Goal: Transaction & Acquisition: Book appointment/travel/reservation

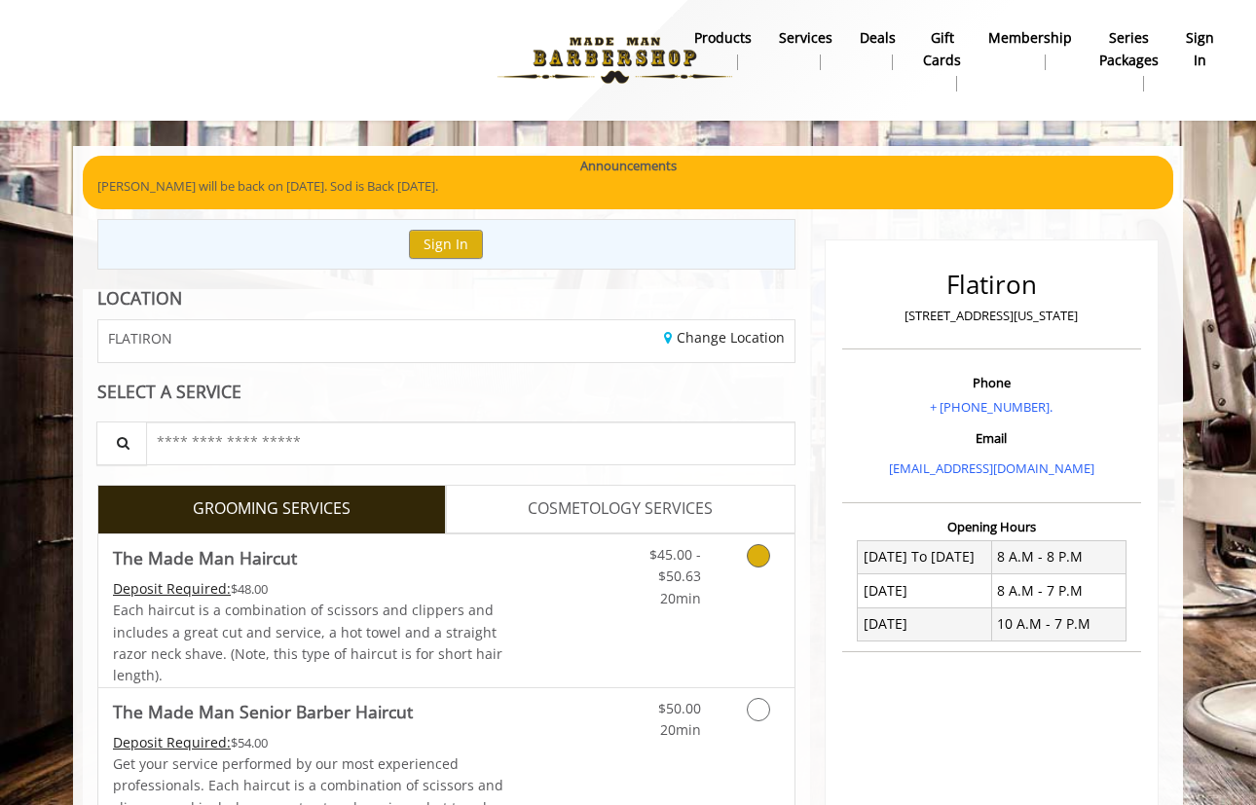
click at [512, 606] on link "Discounted Price" at bounding box center [562, 610] width 116 height 153
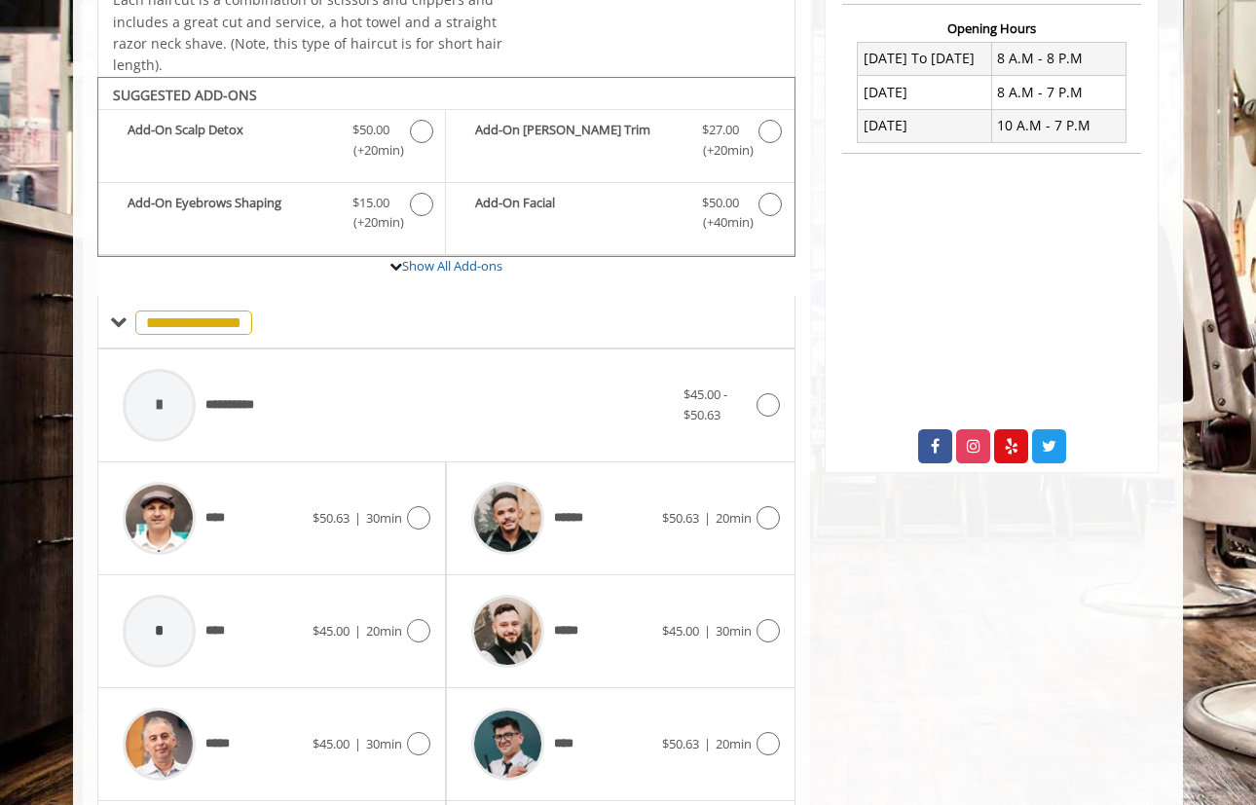
scroll to position [569, 0]
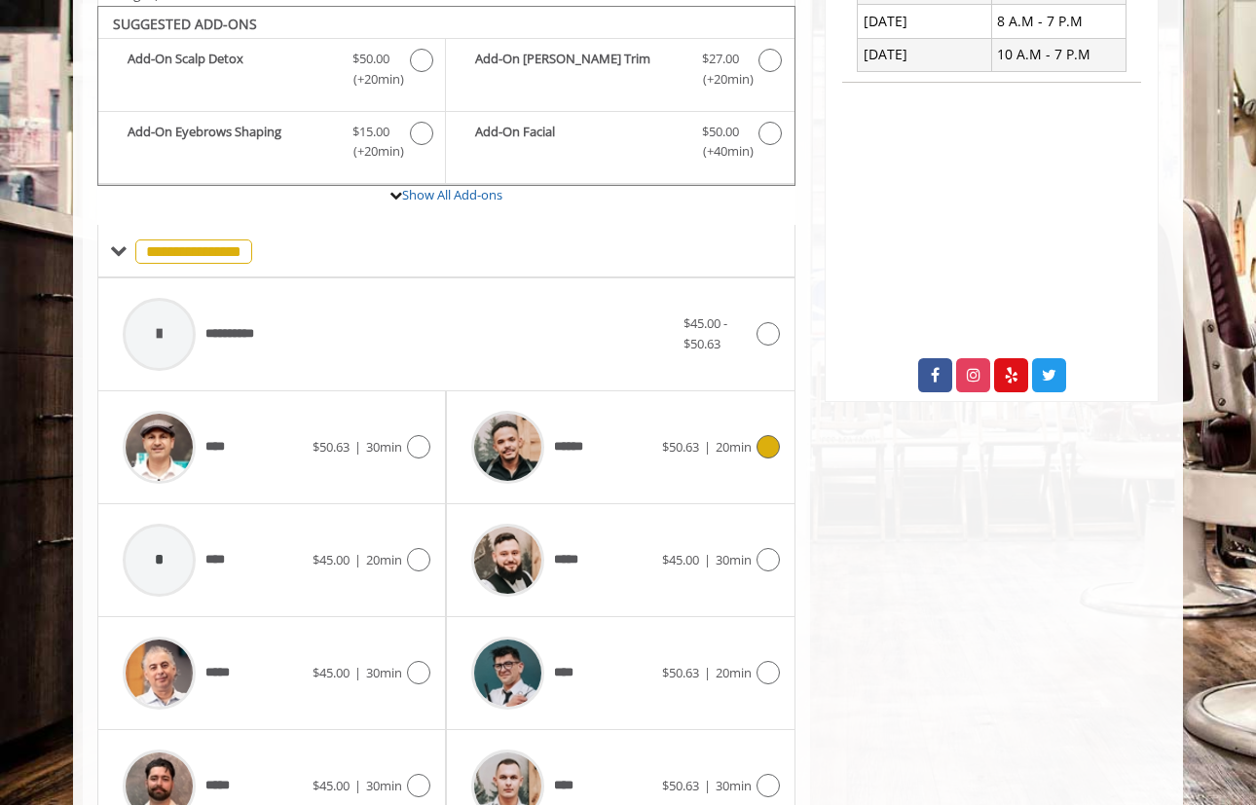
click at [639, 465] on div "******" at bounding box center [561, 447] width 200 height 92
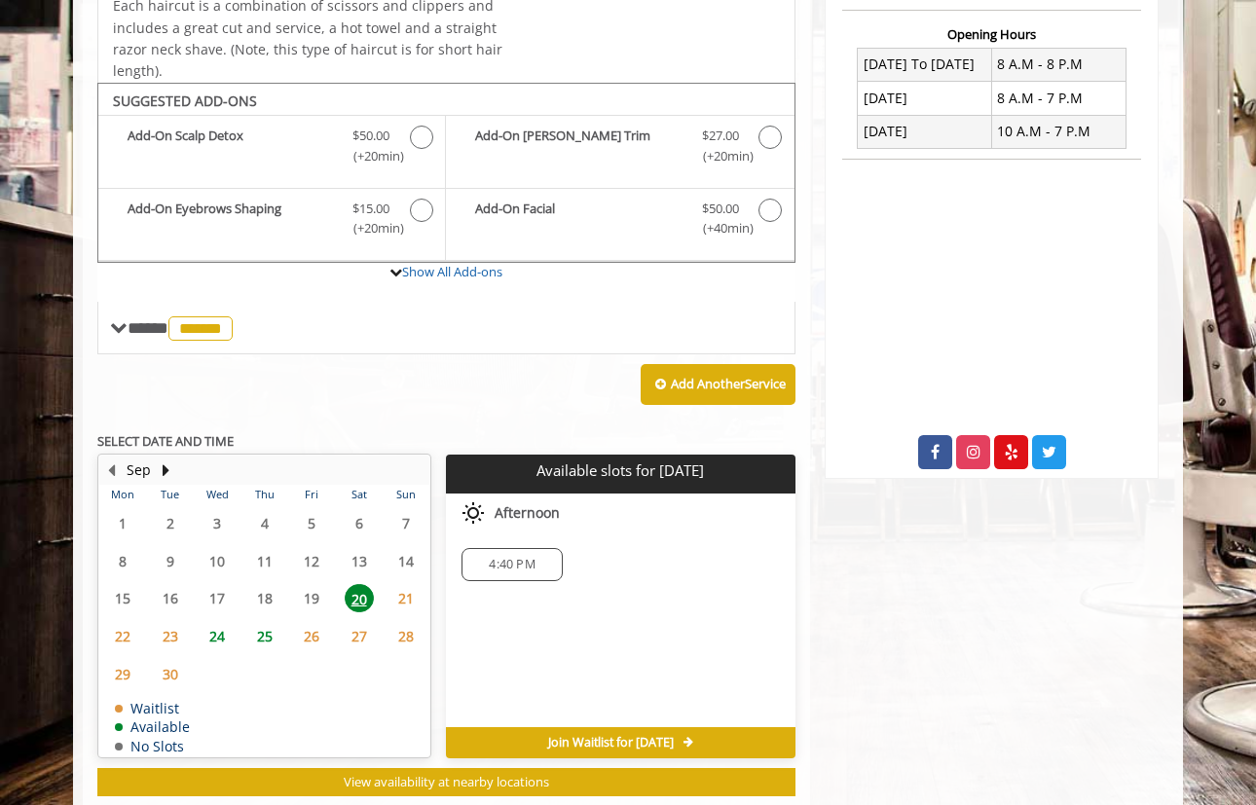
scroll to position [531, 0]
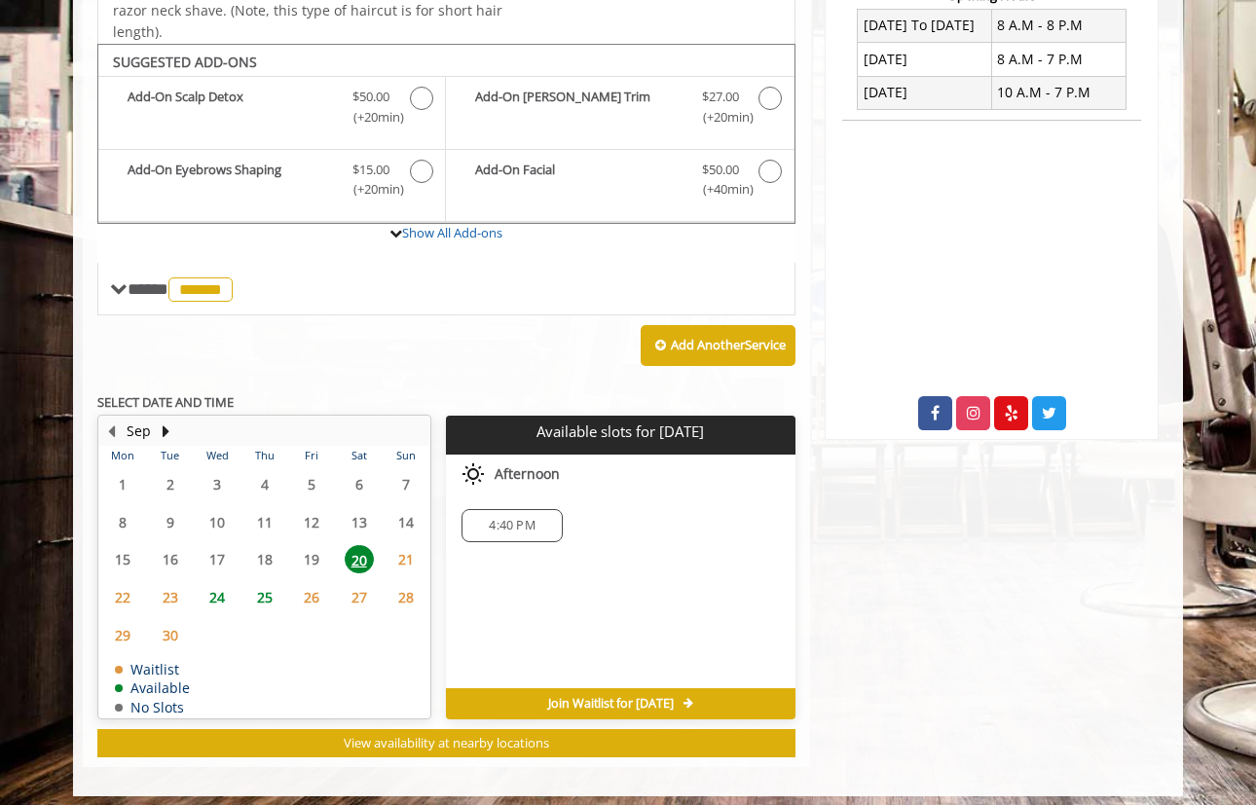
click at [230, 587] on span "24" at bounding box center [216, 597] width 29 height 28
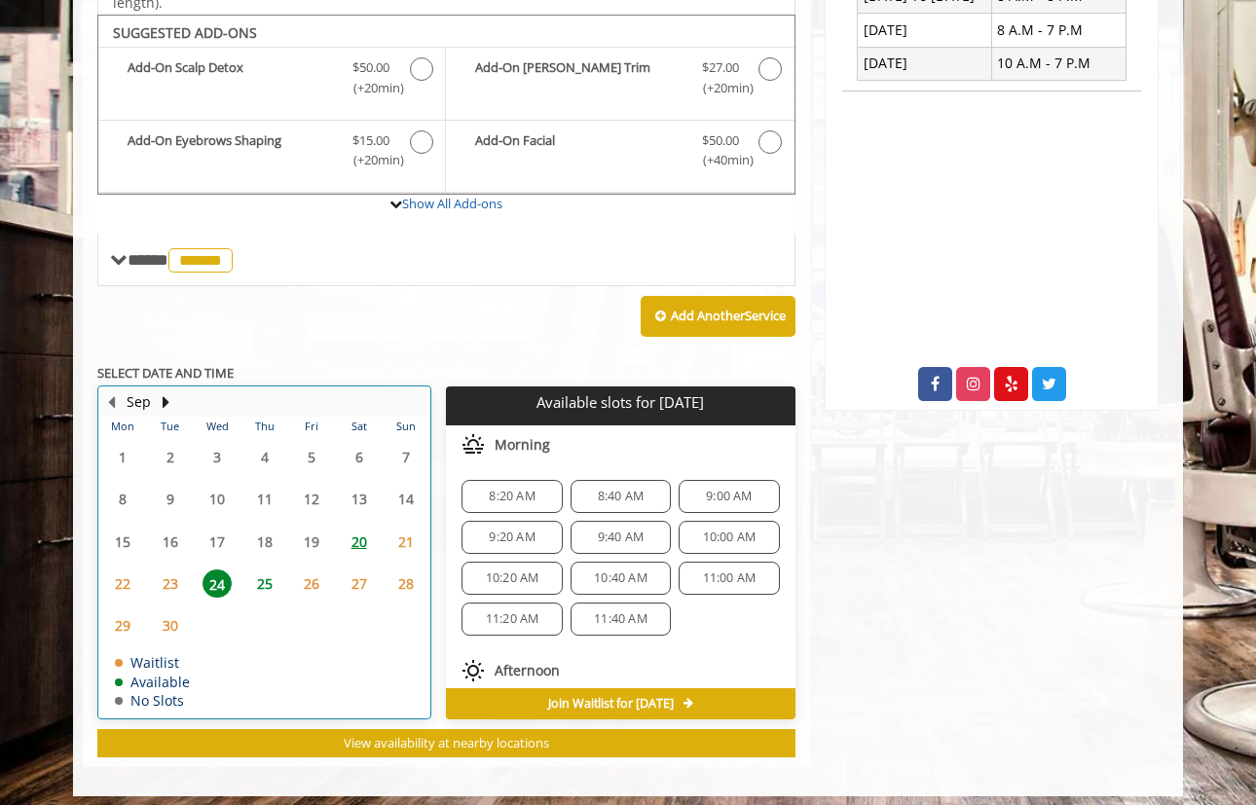
click at [252, 589] on td "25" at bounding box center [263, 584] width 47 height 42
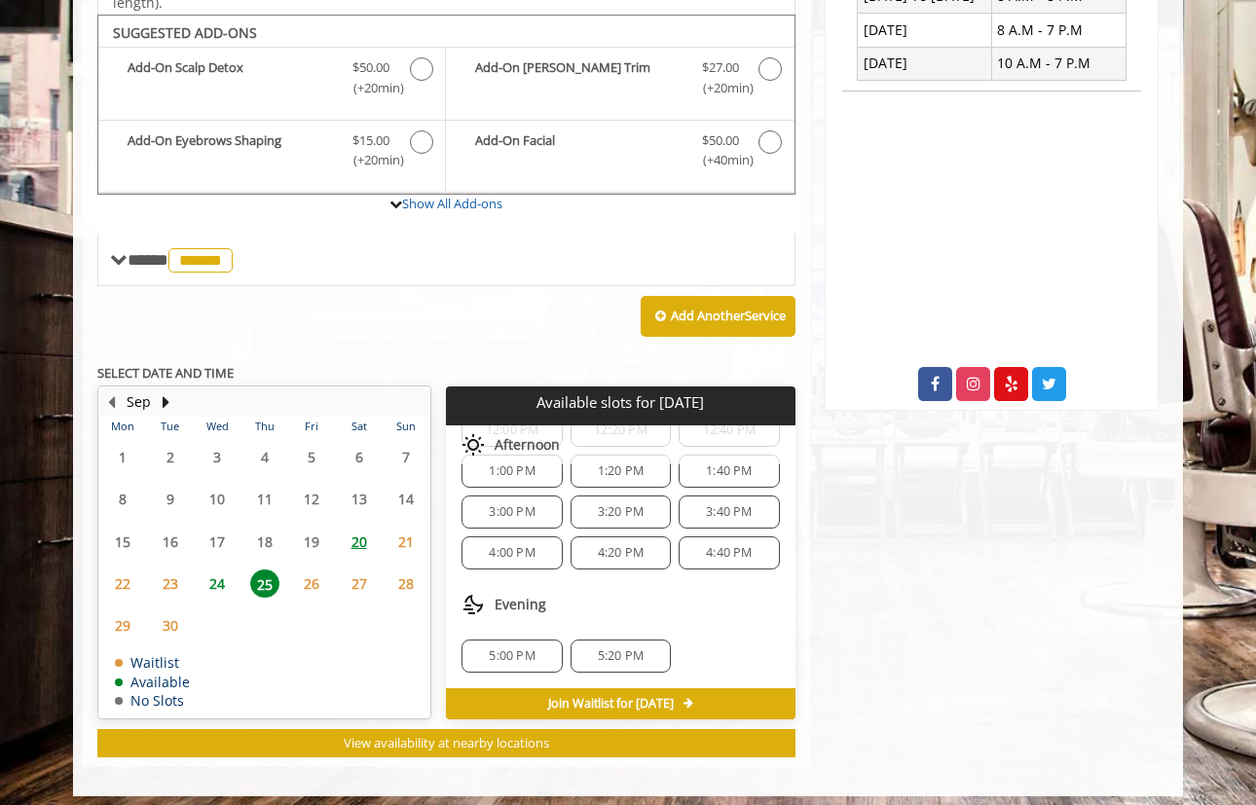
scroll to position [251, 0]
click at [305, 581] on span "26" at bounding box center [311, 583] width 29 height 28
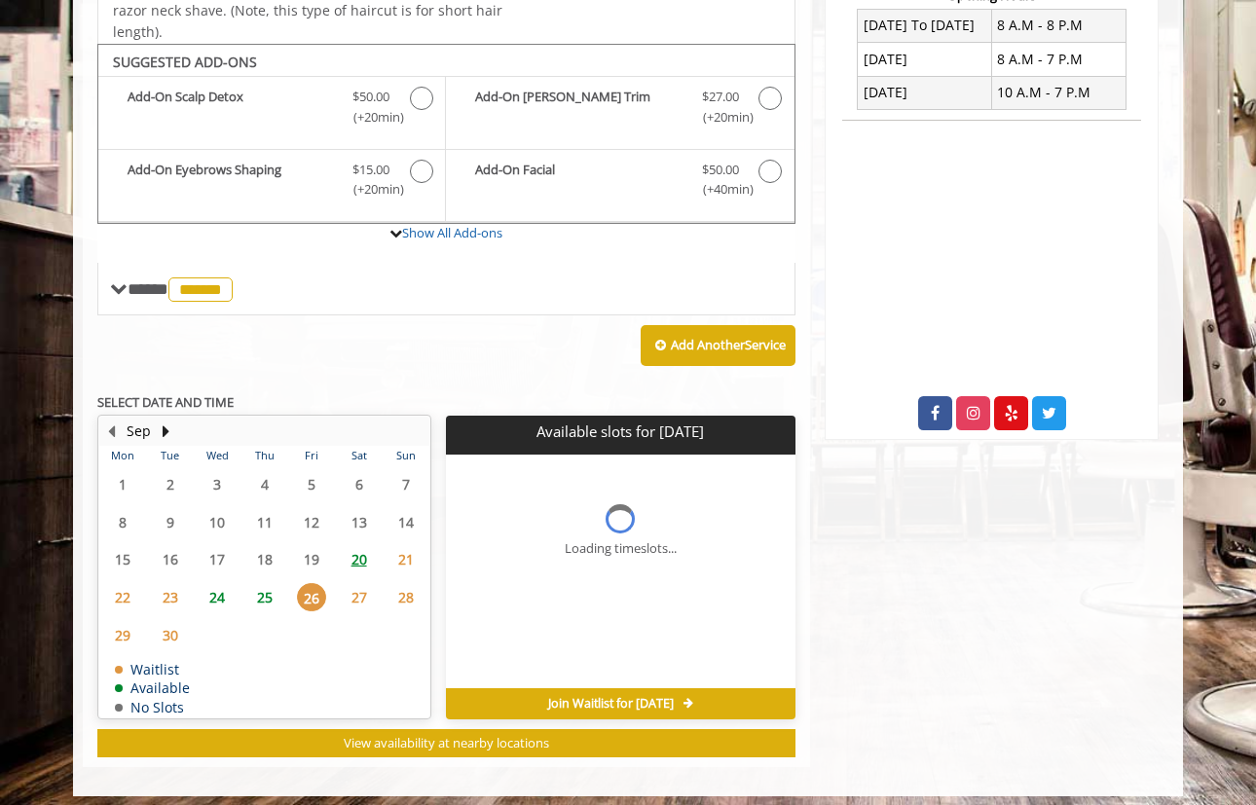
scroll to position [0, 0]
click at [362, 545] on span "20" at bounding box center [359, 559] width 29 height 28
click at [510, 519] on span "4:40 PM" at bounding box center [512, 526] width 46 height 16
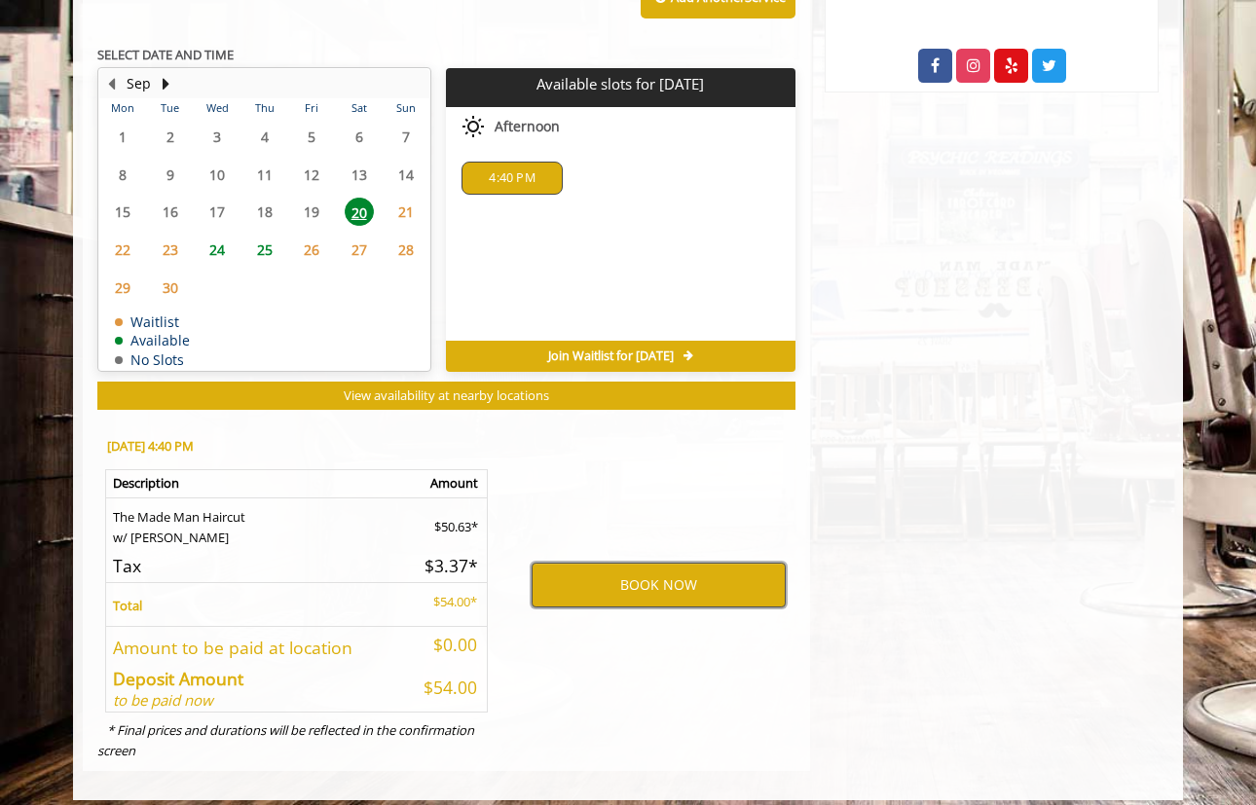
scroll to position [878, 0]
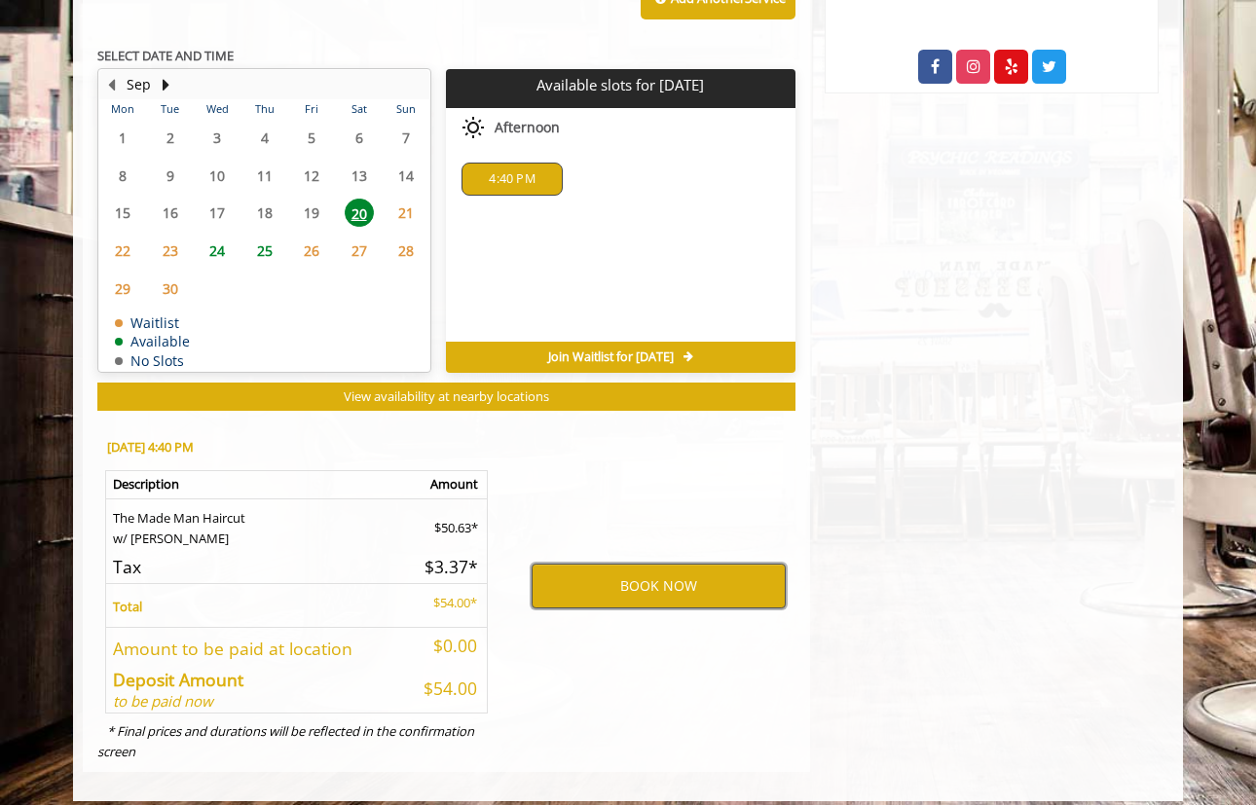
click at [657, 569] on button "BOOK NOW" at bounding box center [658, 586] width 254 height 45
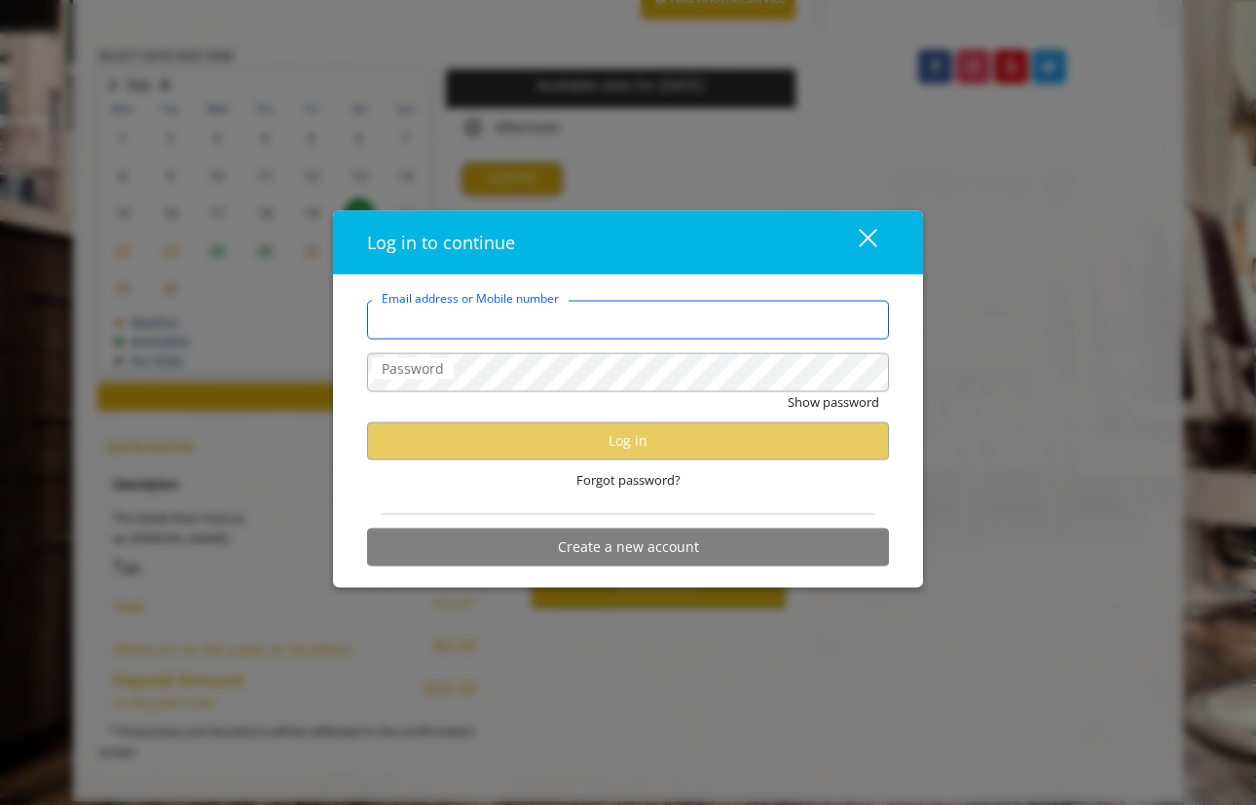
type input "**********"
click at [651, 403] on div "Show password" at bounding box center [628, 407] width 522 height 30
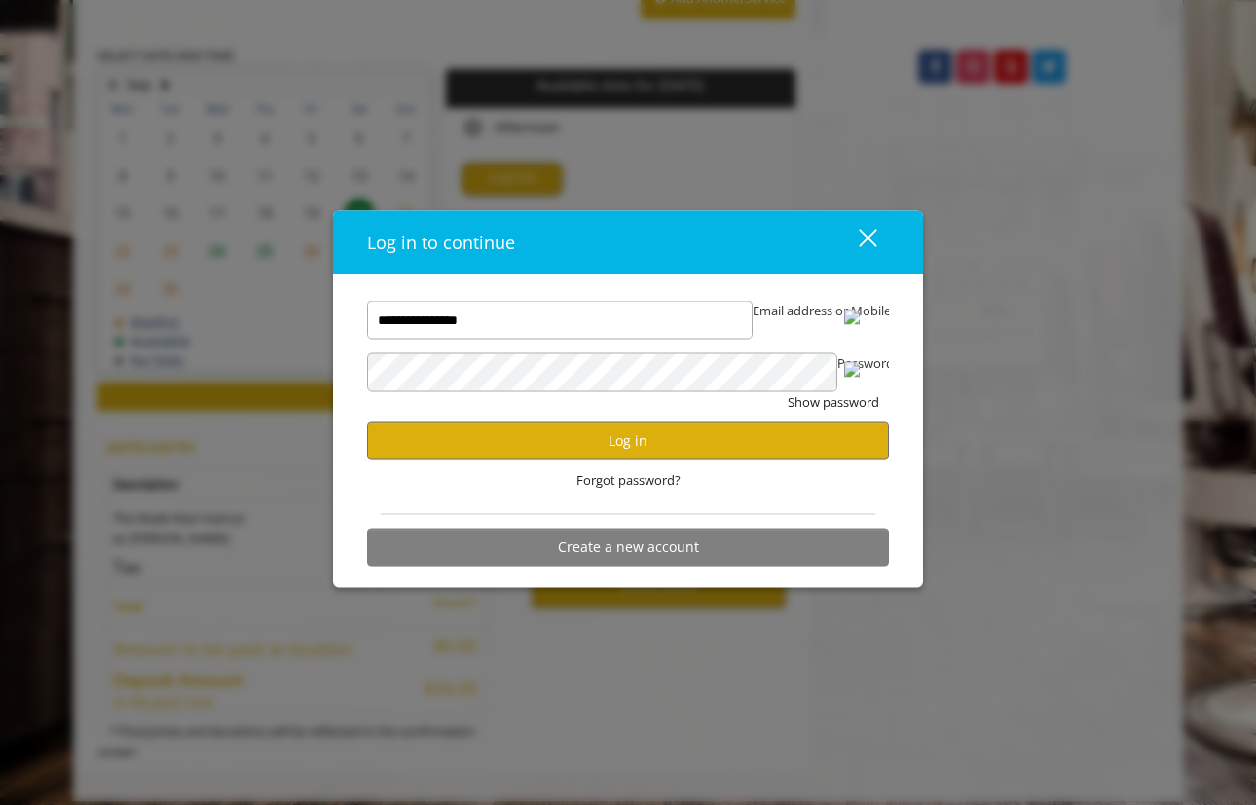
click at [553, 461] on div "Forgot password?" at bounding box center [628, 479] width 522 height 40
click at [539, 444] on button "Log in" at bounding box center [628, 440] width 522 height 38
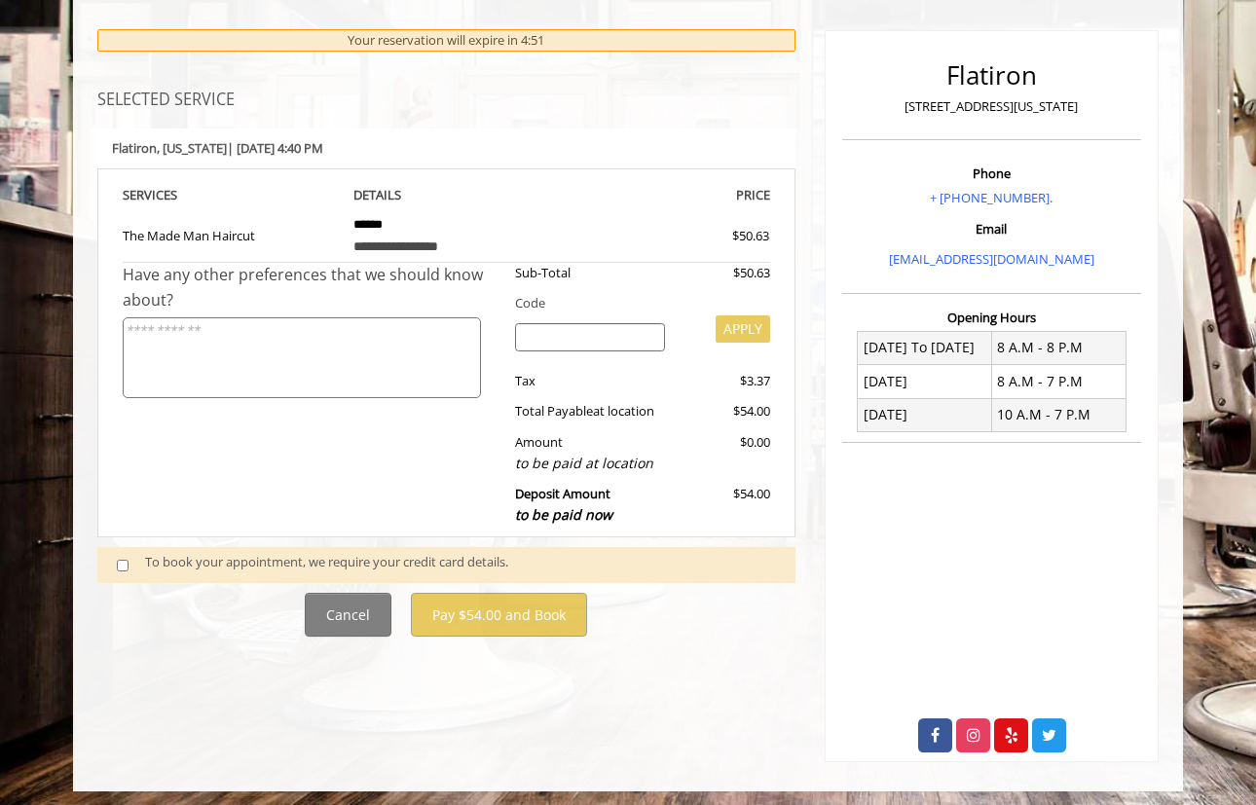
scroll to position [206, 0]
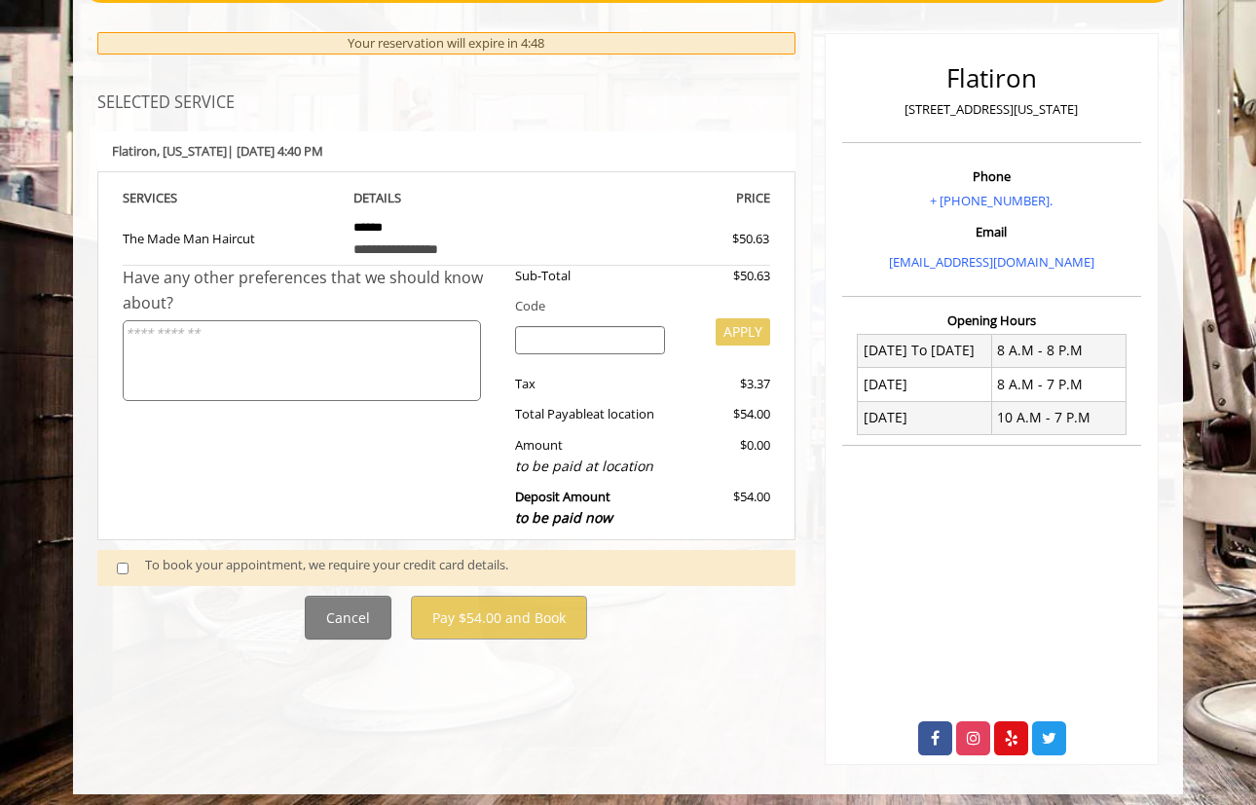
click at [116, 557] on span at bounding box center [130, 567] width 57 height 25
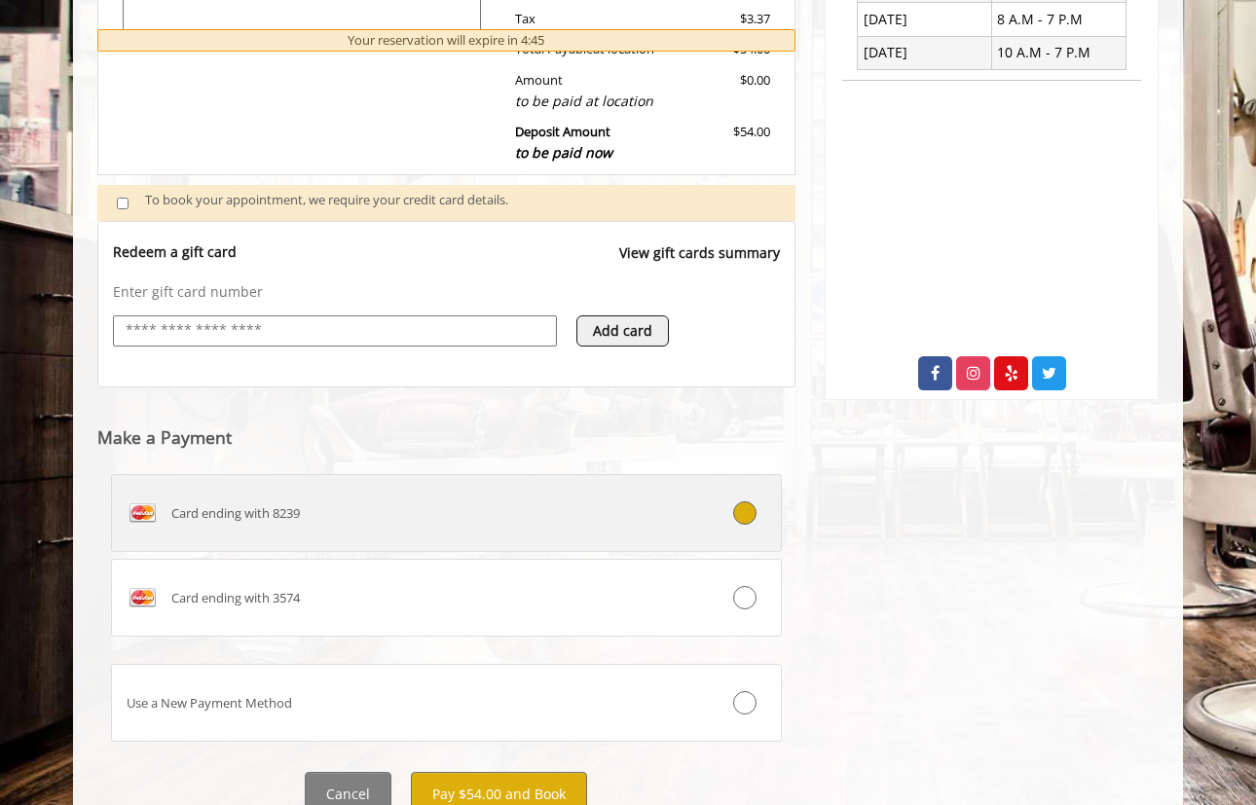
click at [374, 508] on div "Card ending with 8239" at bounding box center [390, 512] width 557 height 31
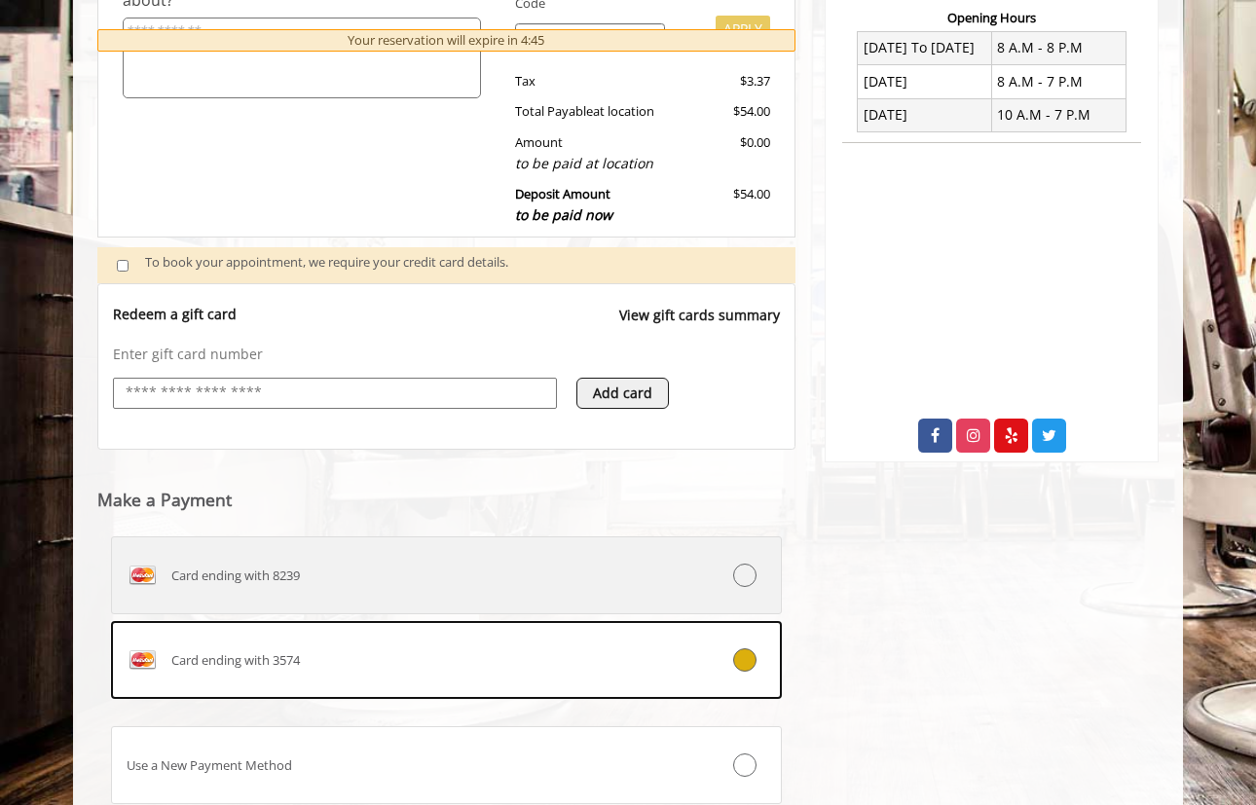
click at [456, 565] on div "Card ending with 8239" at bounding box center [390, 575] width 557 height 31
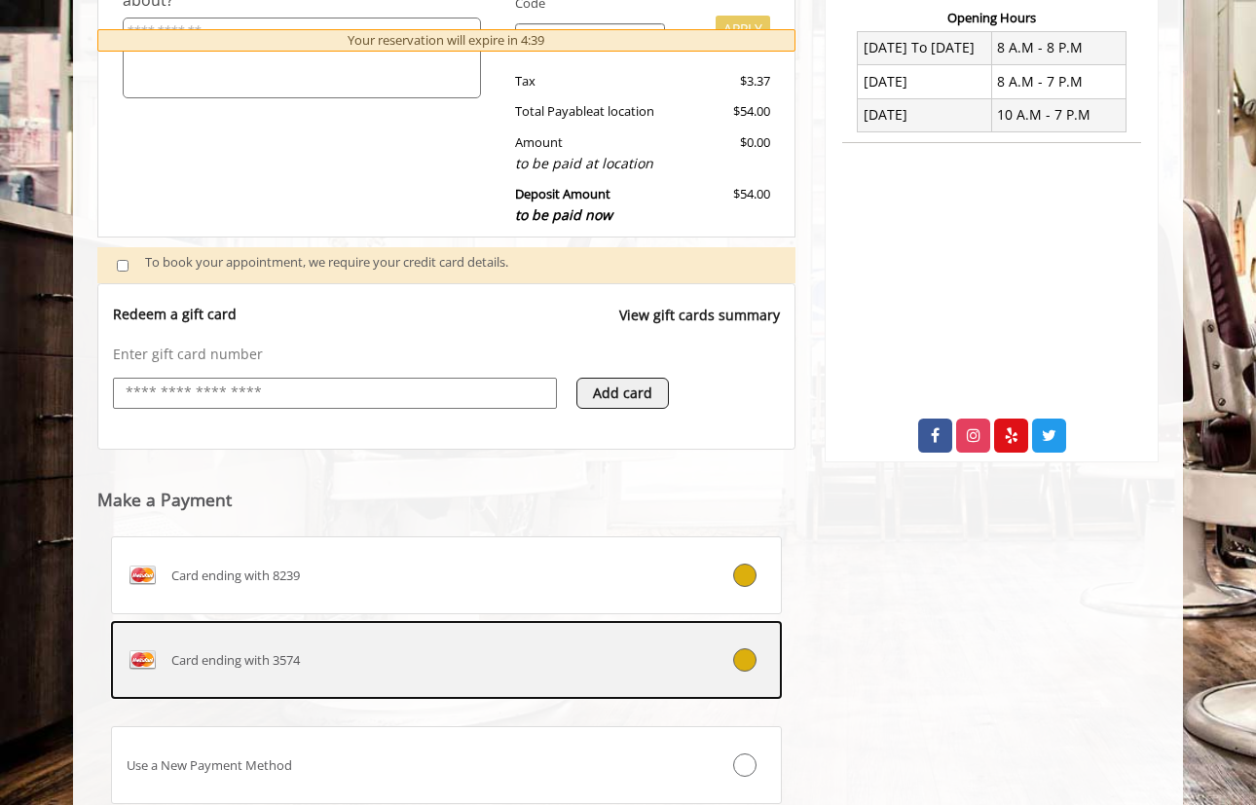
click at [500, 666] on label "Card ending with 3574" at bounding box center [446, 660] width 671 height 78
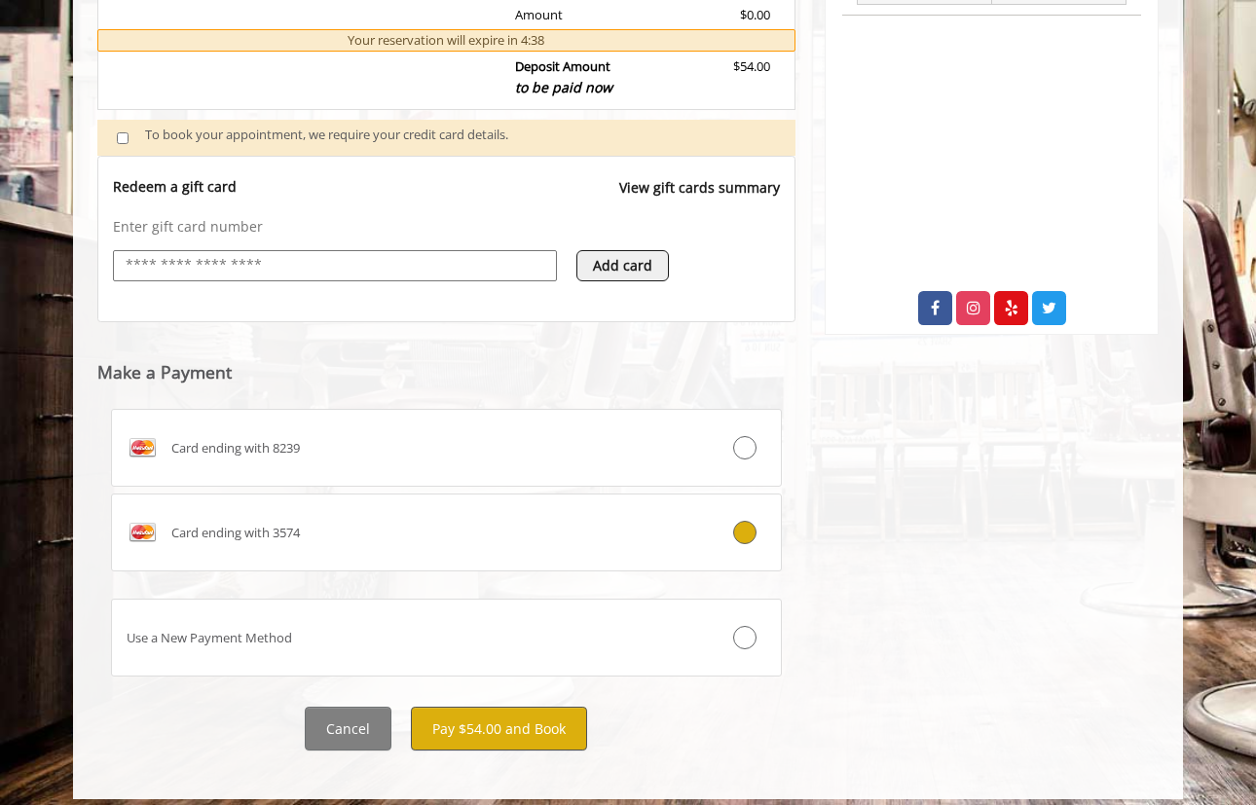
click at [536, 727] on button "Pay $54.00 and Book" at bounding box center [499, 729] width 176 height 44
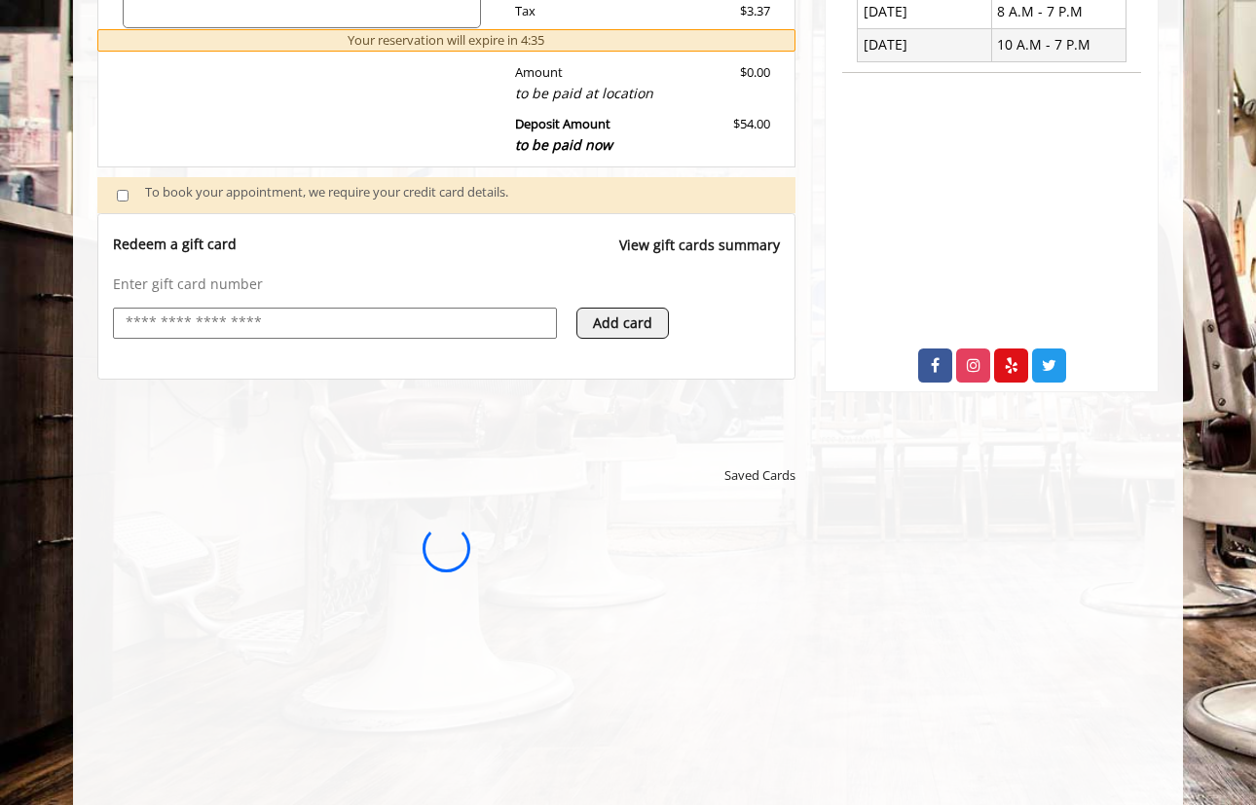
scroll to position [0, 0]
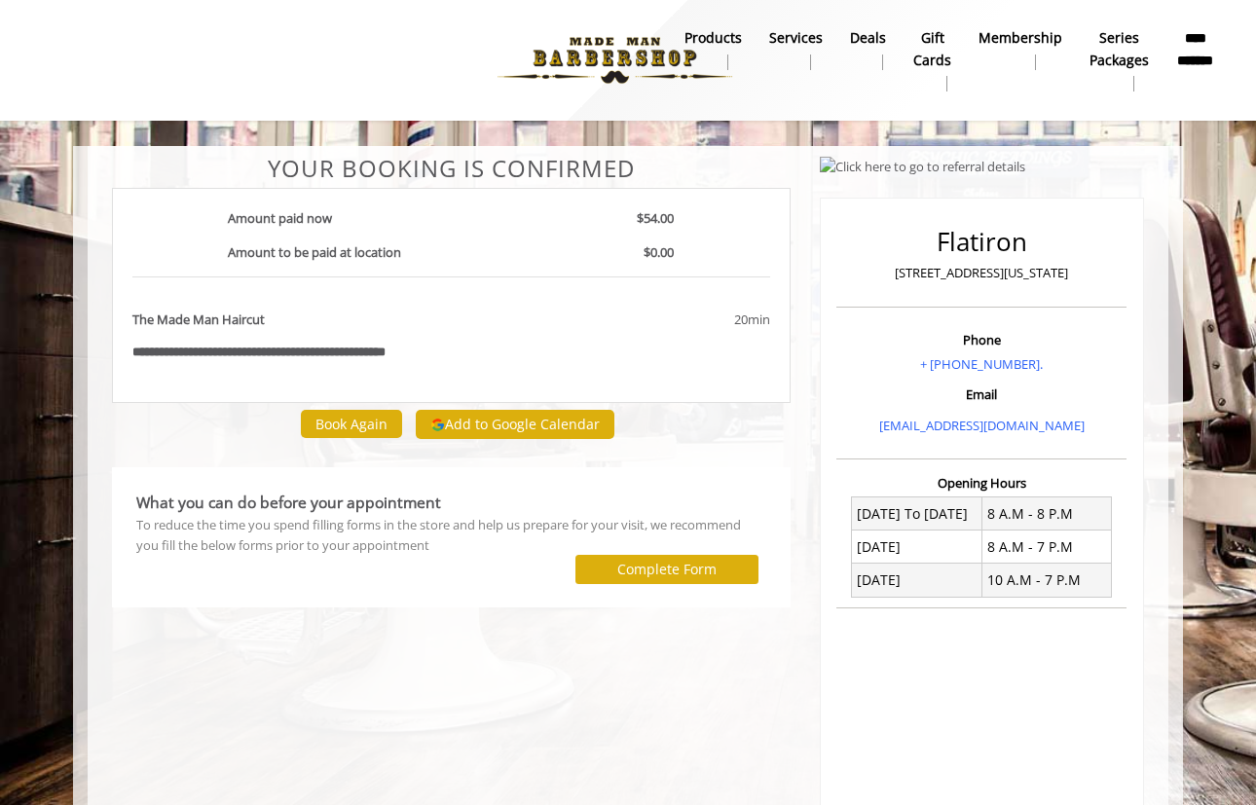
click at [737, 6] on nav "**********" at bounding box center [628, 60] width 1226 height 121
